Goal: Task Accomplishment & Management: Complete application form

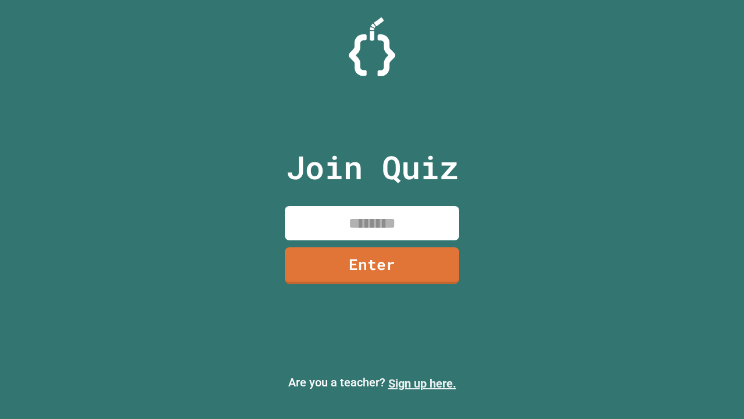
click at [422, 383] on link "Sign up here." at bounding box center [422, 383] width 68 height 14
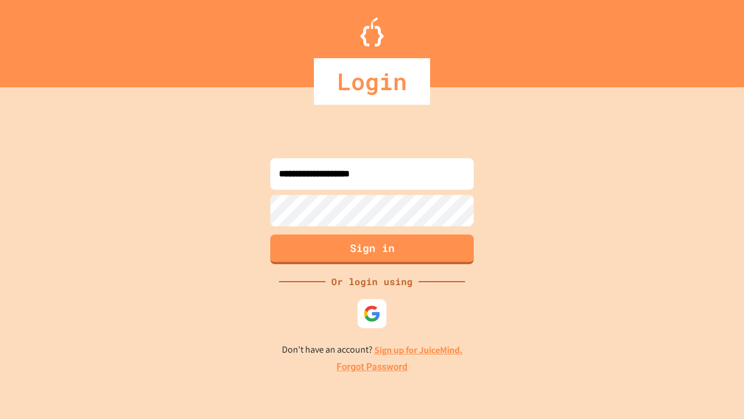
type input "**********"
